Goal: Navigation & Orientation: Find specific page/section

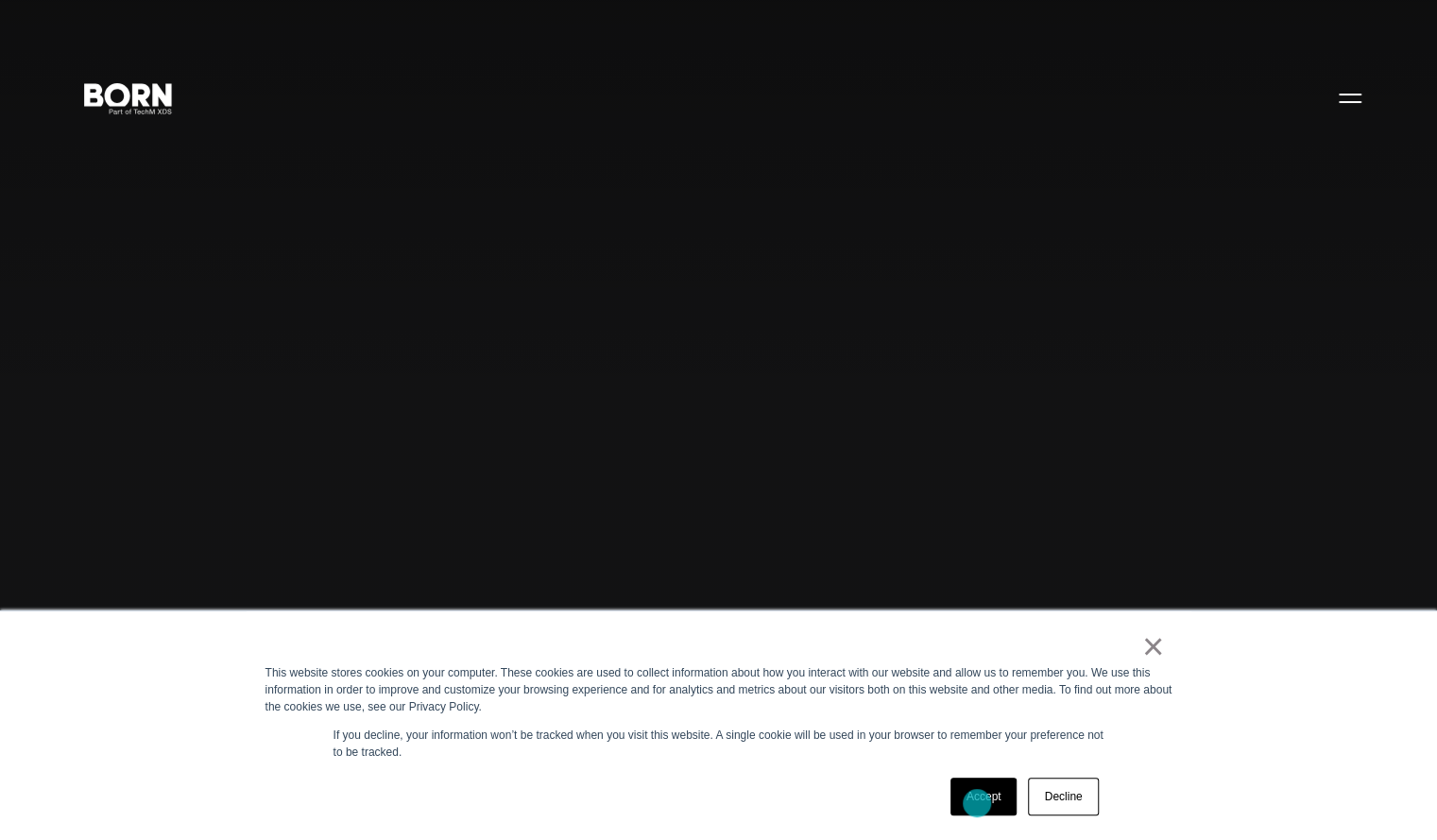
click at [976, 803] on link "Accept" at bounding box center [984, 796] width 67 height 37
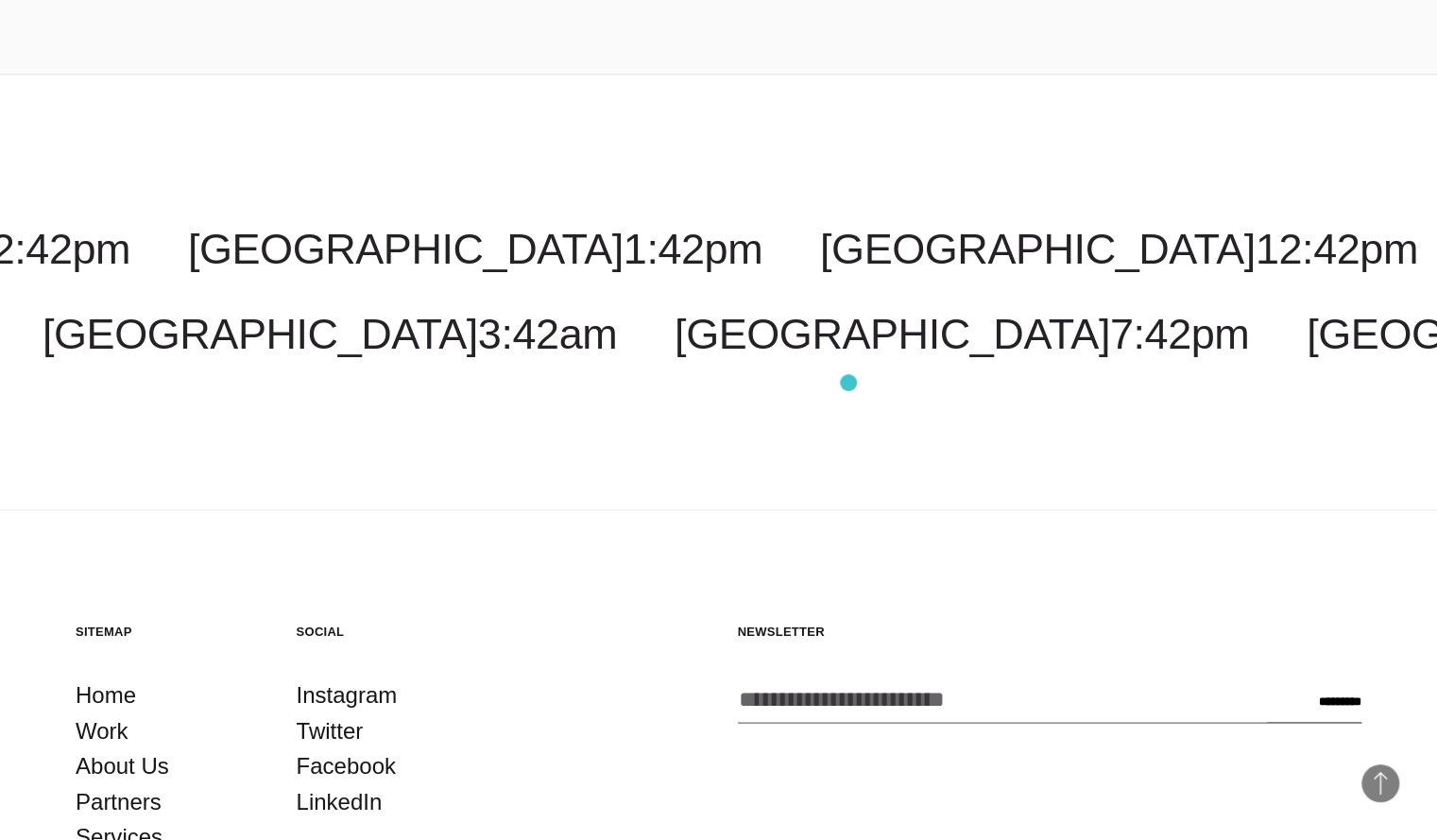
scroll to position [5870, 0]
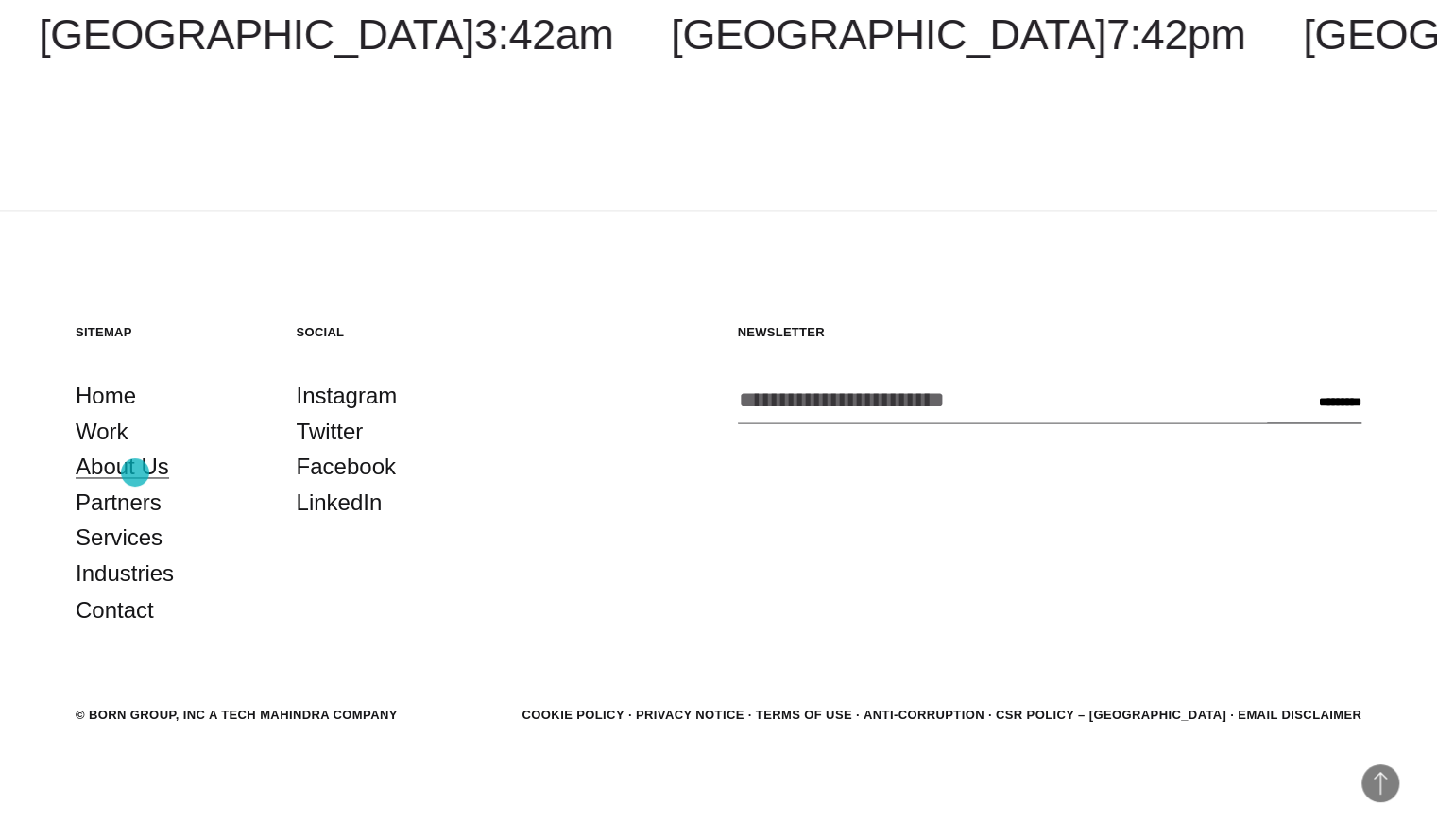
click at [135, 473] on link "About Us" at bounding box center [122, 467] width 94 height 36
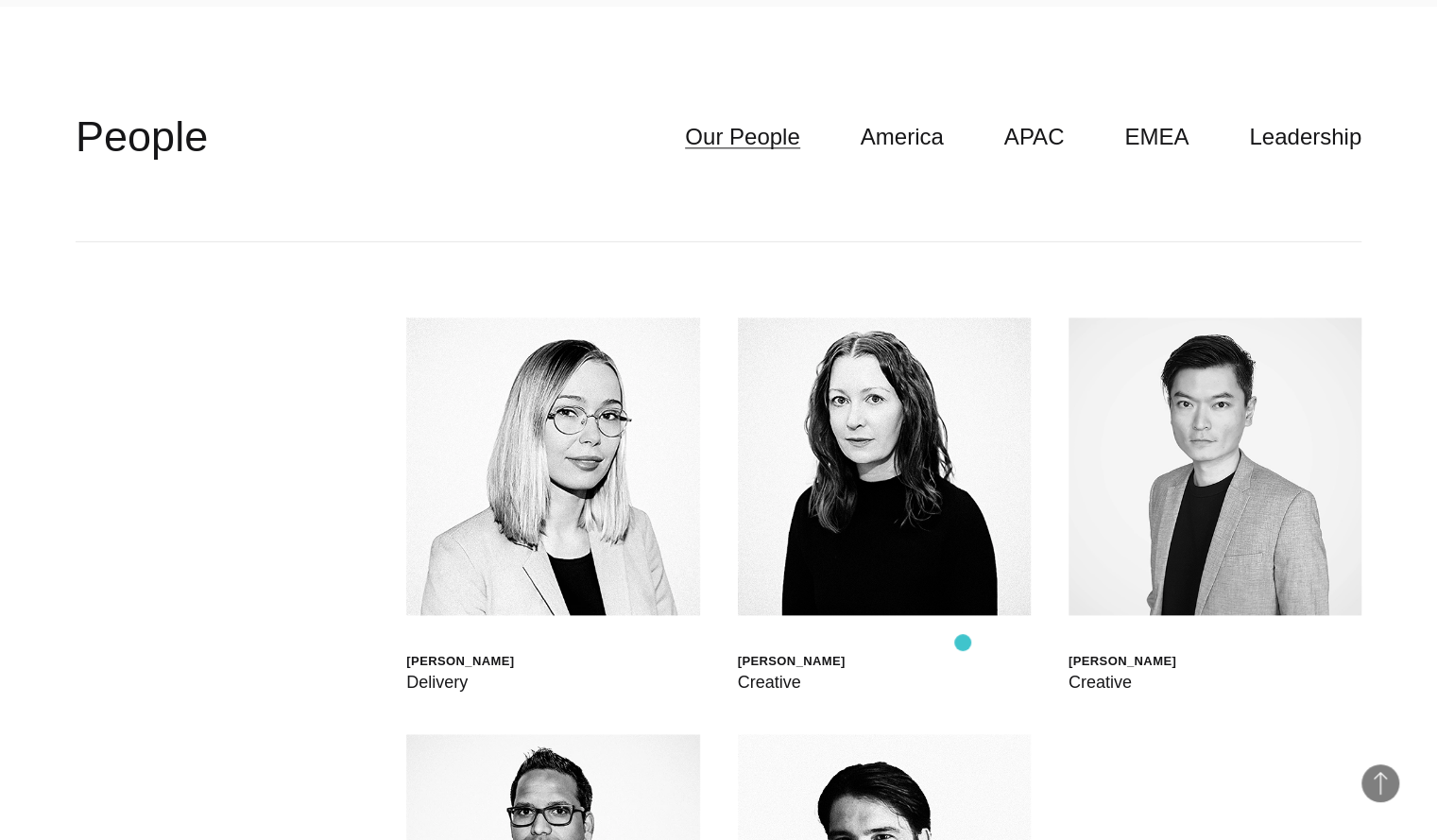
scroll to position [5493, 0]
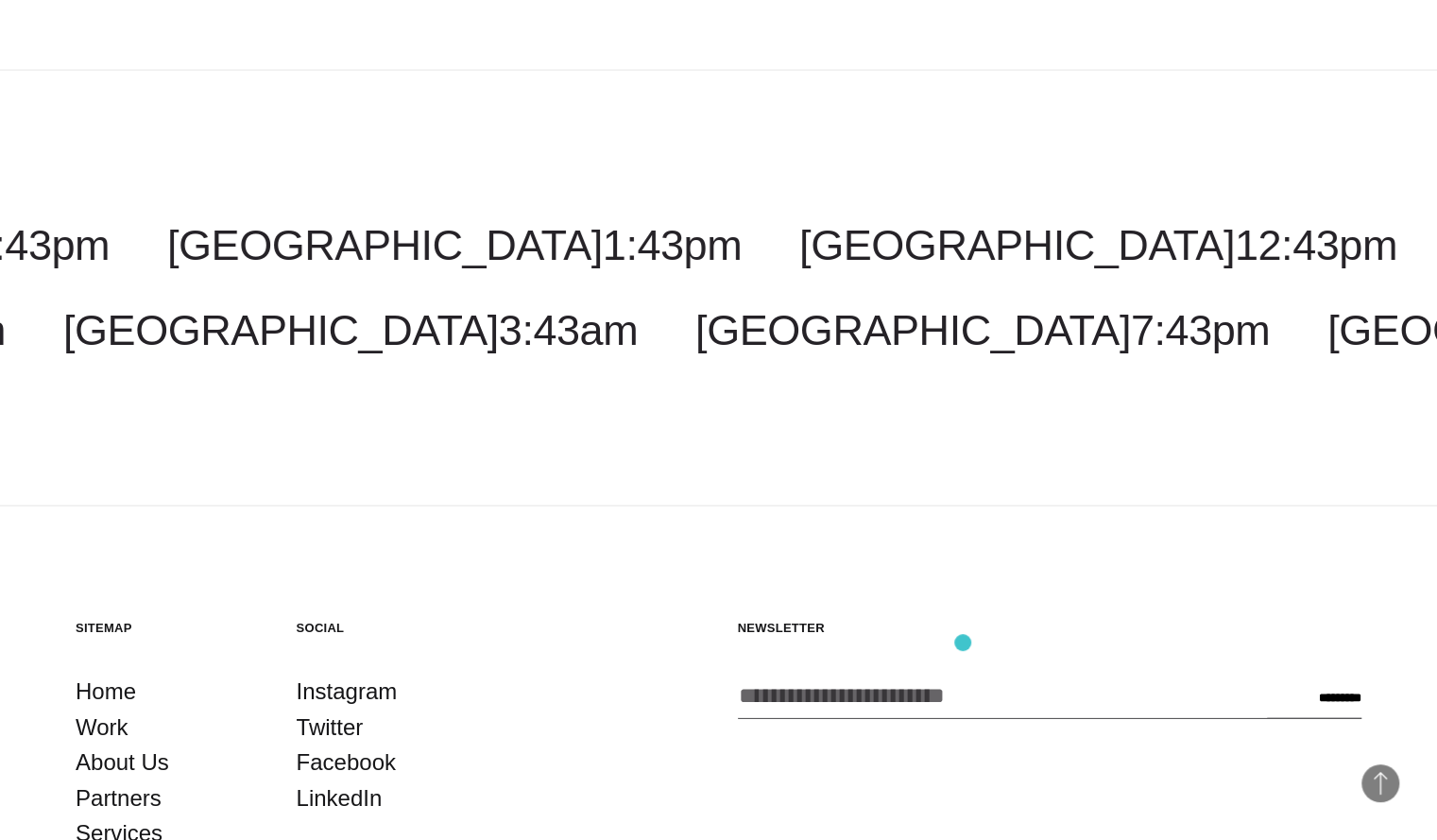
click at [962, 642] on div "Newsletter Enter your email address * CAPTCHA Email This field is for validatio…" at bounding box center [1050, 771] width 625 height 303
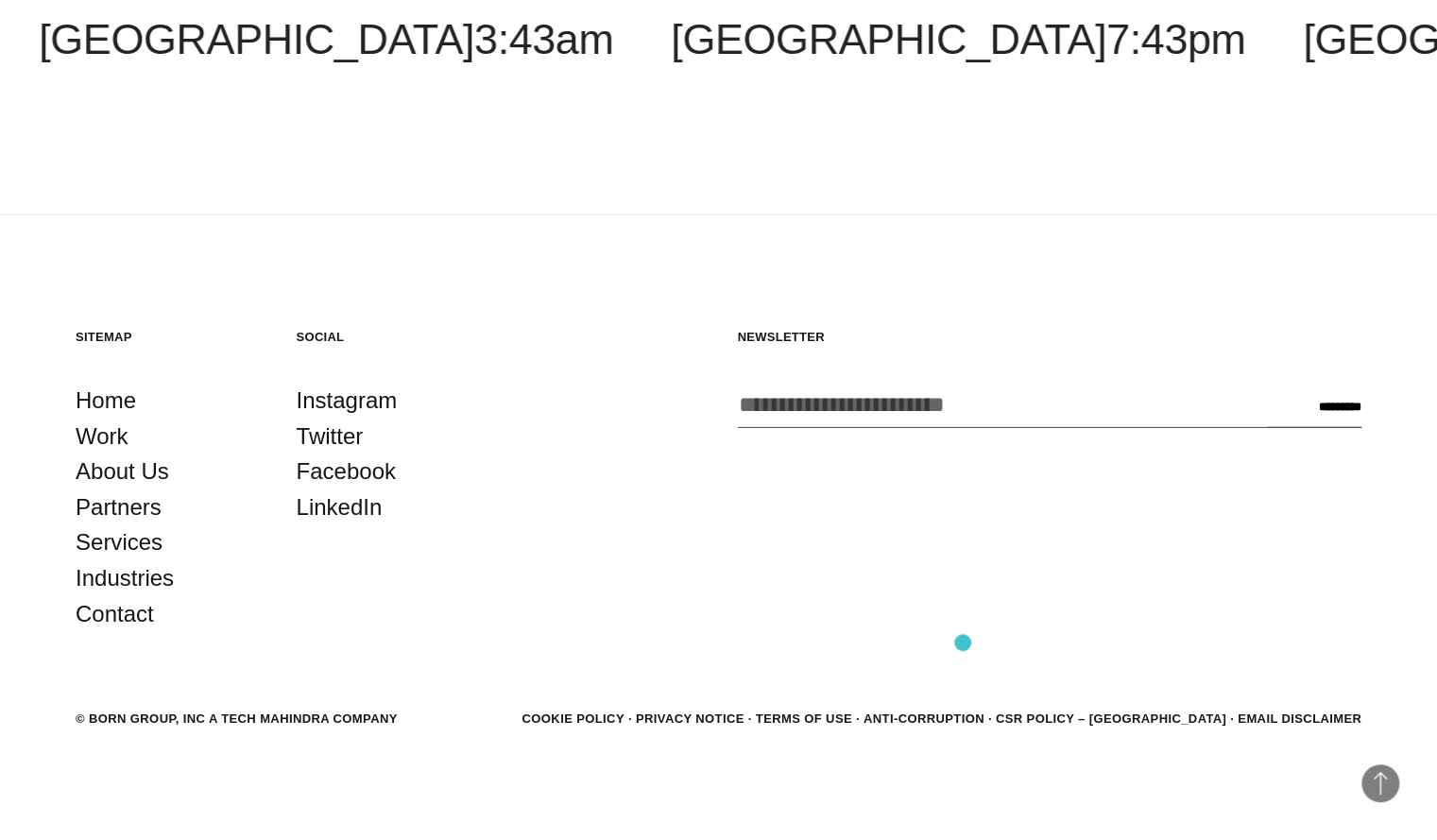
scroll to position [6923, 0]
